Goal: Information Seeking & Learning: Learn about a topic

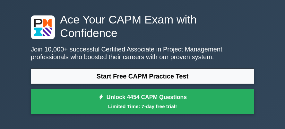
scroll to position [19, 0]
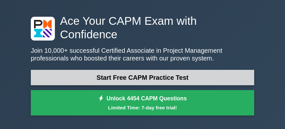
click at [155, 70] on link "Start Free CAPM Practice Test" at bounding box center [142, 77] width 223 height 15
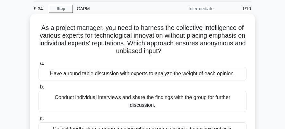
scroll to position [21, 0]
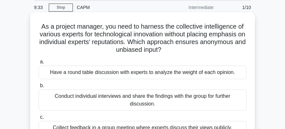
click at [64, 72] on div "Have a round table discussion with experts to analyze the weight of each opinio…" at bounding box center [142, 71] width 208 height 13
click at [38, 64] on input "a. Have a round table discussion with experts to analyze the weight of each opi…" at bounding box center [38, 62] width 0 height 4
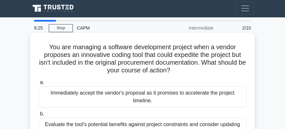
scroll to position [0, 0]
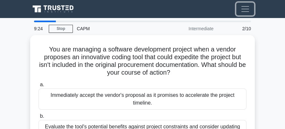
click at [240, 11] on span "Toggle navigation" at bounding box center [245, 9] width 10 height 10
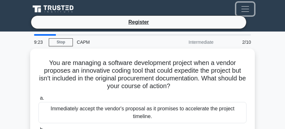
click at [240, 11] on span "Toggle navigation" at bounding box center [245, 9] width 10 height 10
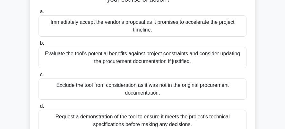
scroll to position [88, 0]
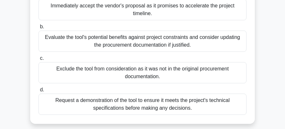
click at [124, 88] on label "d. Request a demonstration of the tool to ensure it meets the project's technic…" at bounding box center [142, 100] width 208 height 29
click at [38, 88] on input "d. Request a demonstration of the tool to ensure it meets the project's technic…" at bounding box center [38, 90] width 0 height 4
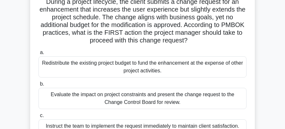
scroll to position [60, 0]
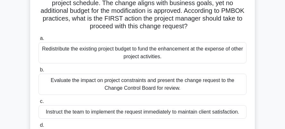
click at [156, 110] on div "Instruct the team to implement the request immediately to maintain client satis…" at bounding box center [142, 111] width 208 height 13
click at [38, 103] on input "c. Instruct the team to implement the request immediately to maintain client sa…" at bounding box center [38, 101] width 0 height 4
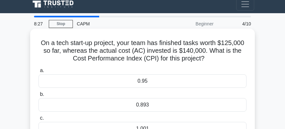
scroll to position [0, 0]
